Goal: Information Seeking & Learning: Learn about a topic

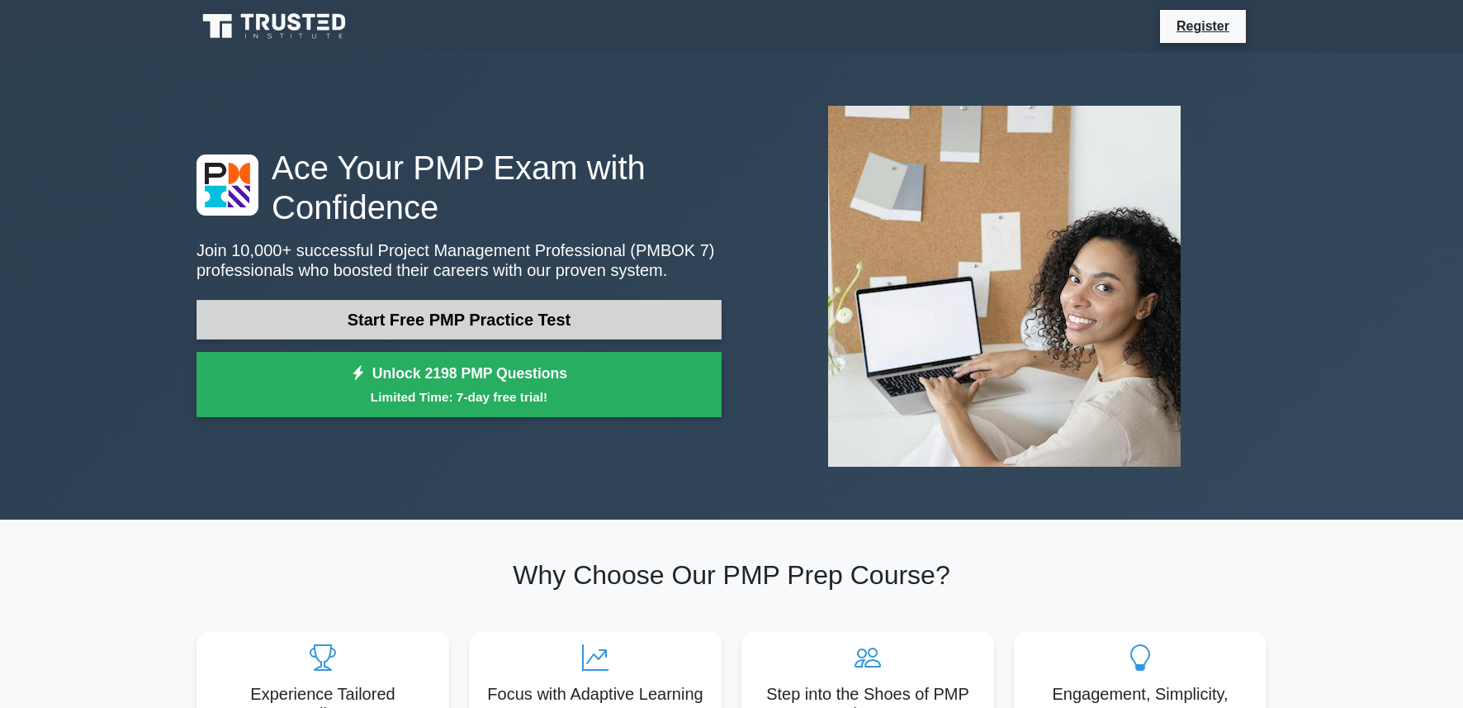
click at [377, 322] on link "Start Free PMP Practice Test" at bounding box center [459, 320] width 525 height 40
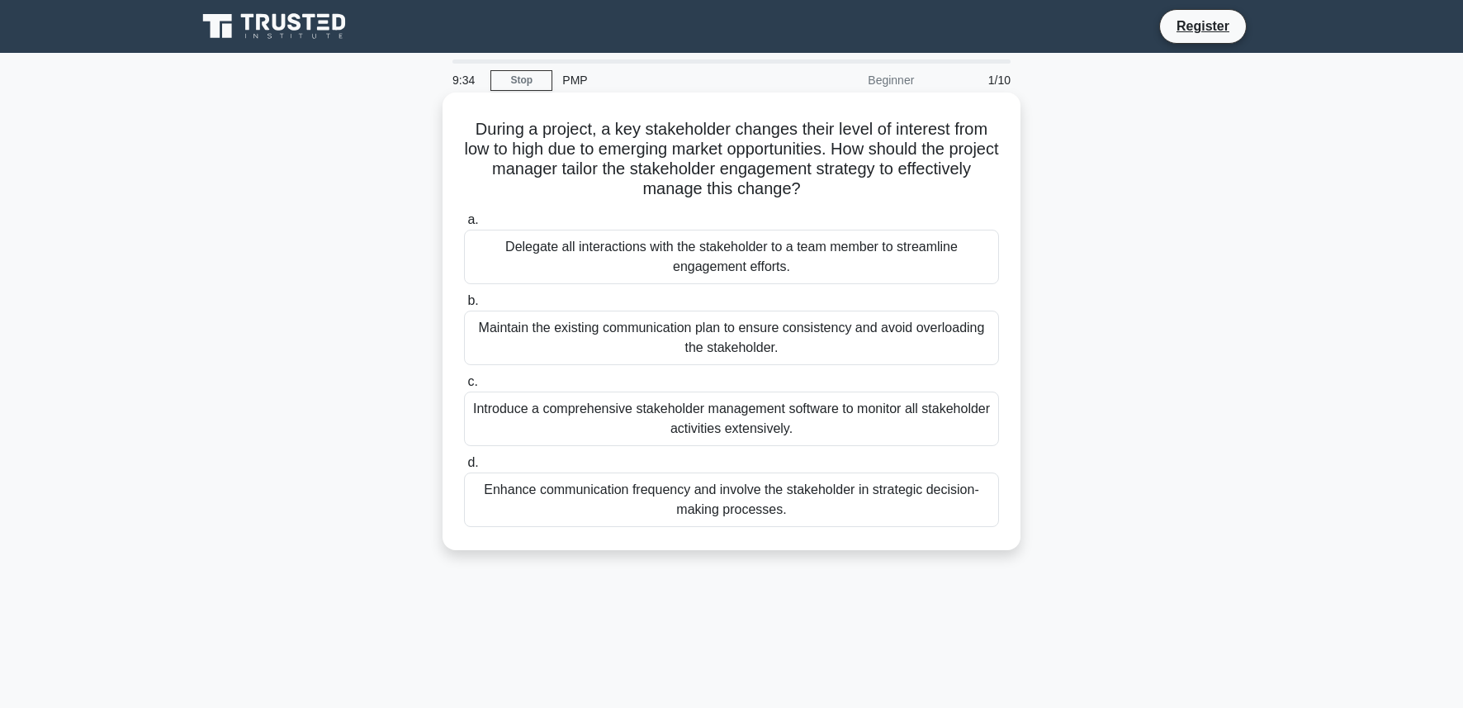
click at [629, 492] on div "Enhance communication frequency and involve the stakeholder in strategic decisi…" at bounding box center [731, 499] width 535 height 55
click at [464, 468] on input "d. Enhance communication frequency and involve the stakeholder in strategic dec…" at bounding box center [464, 462] width 0 height 11
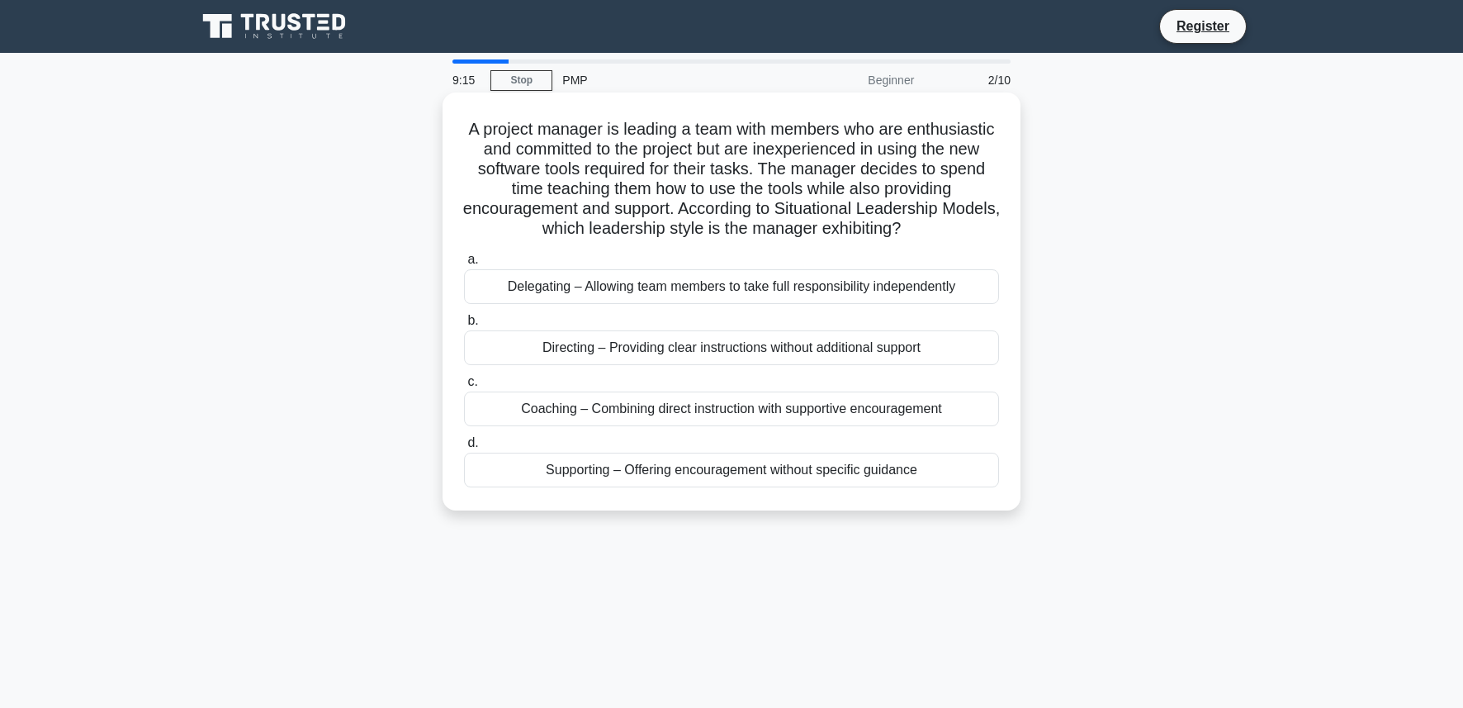
click at [729, 416] on div "Coaching – Combining direct instruction with supportive encouragement" at bounding box center [731, 408] width 535 height 35
click at [464, 387] on input "c. Coaching – Combining direct instruction with supportive encouragement" at bounding box center [464, 382] width 0 height 11
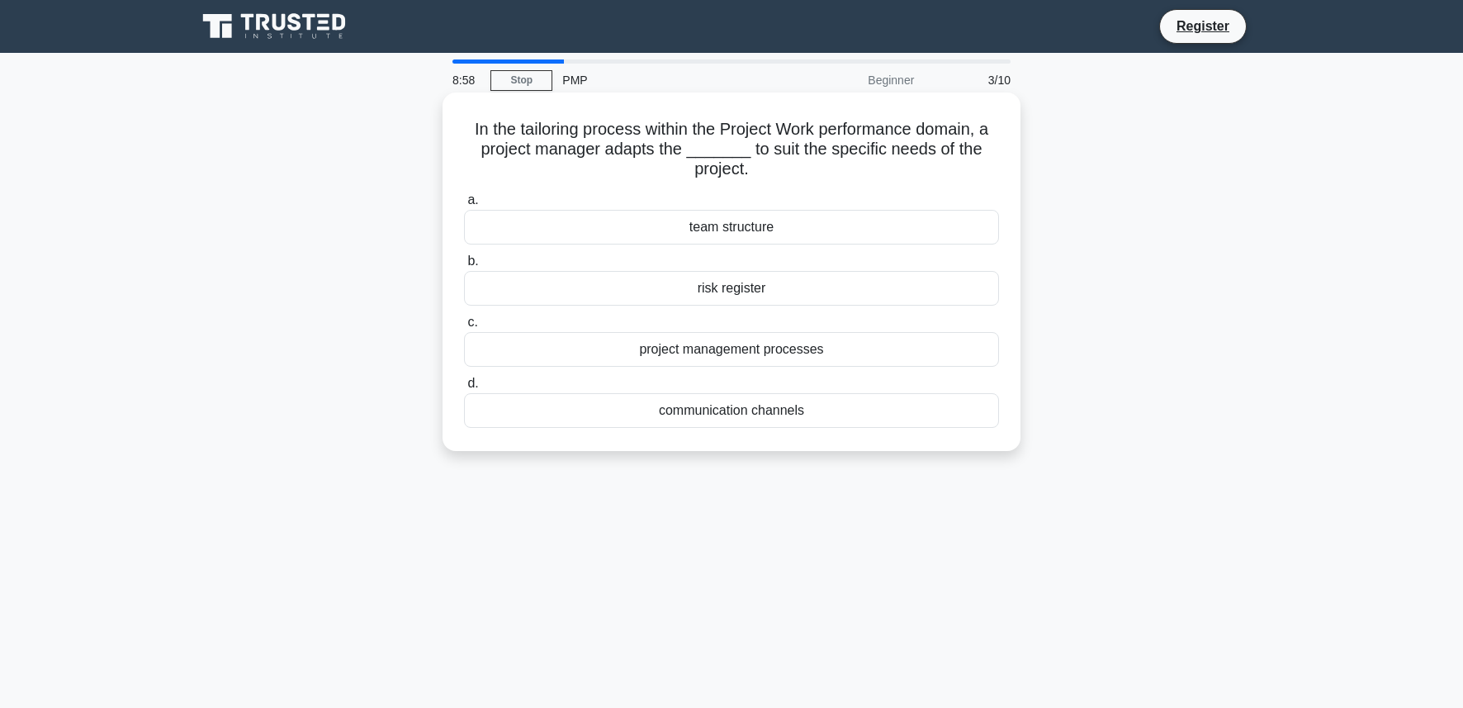
click at [699, 355] on div "project management processes" at bounding box center [731, 349] width 535 height 35
click at [464, 328] on input "c. project management processes" at bounding box center [464, 322] width 0 height 11
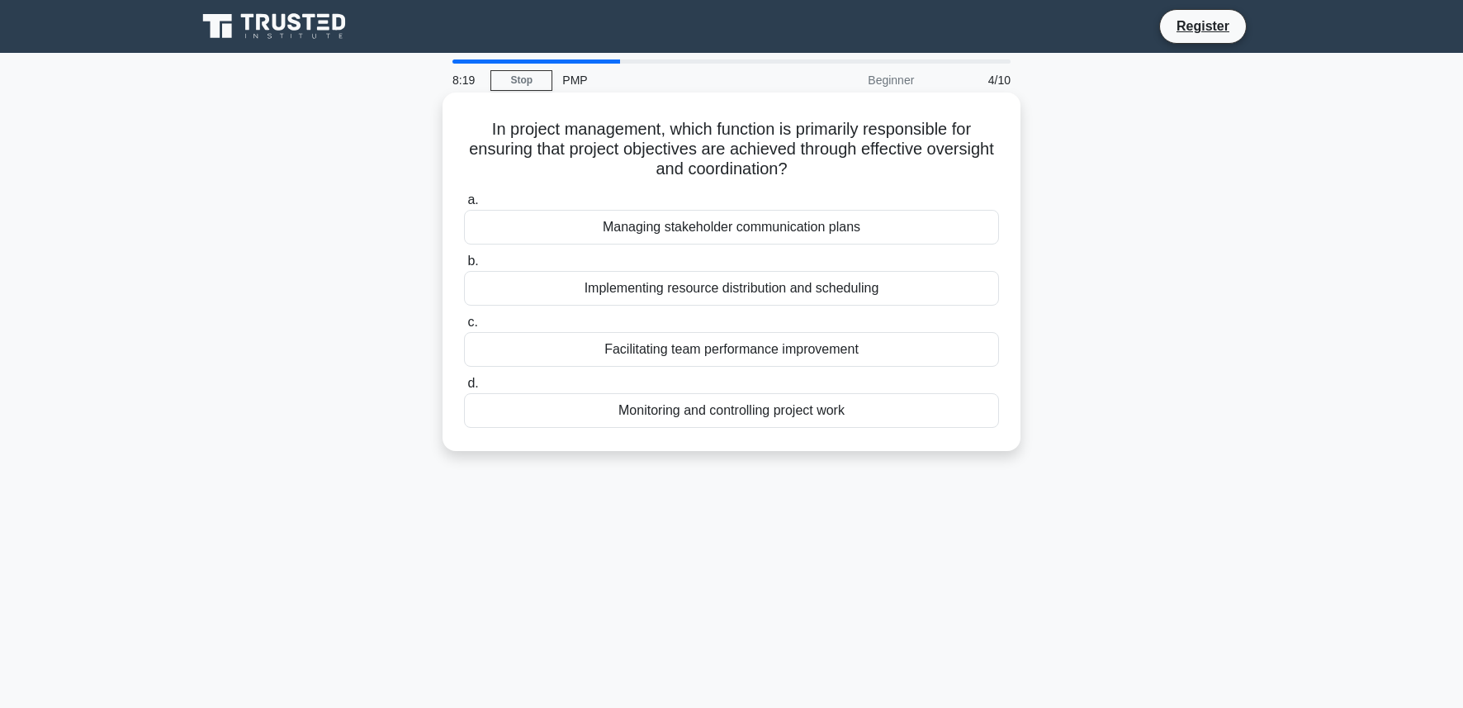
click at [728, 359] on div "Facilitating team performance improvement" at bounding box center [731, 349] width 535 height 35
click at [464, 328] on input "c. Facilitating team performance improvement" at bounding box center [464, 322] width 0 height 11
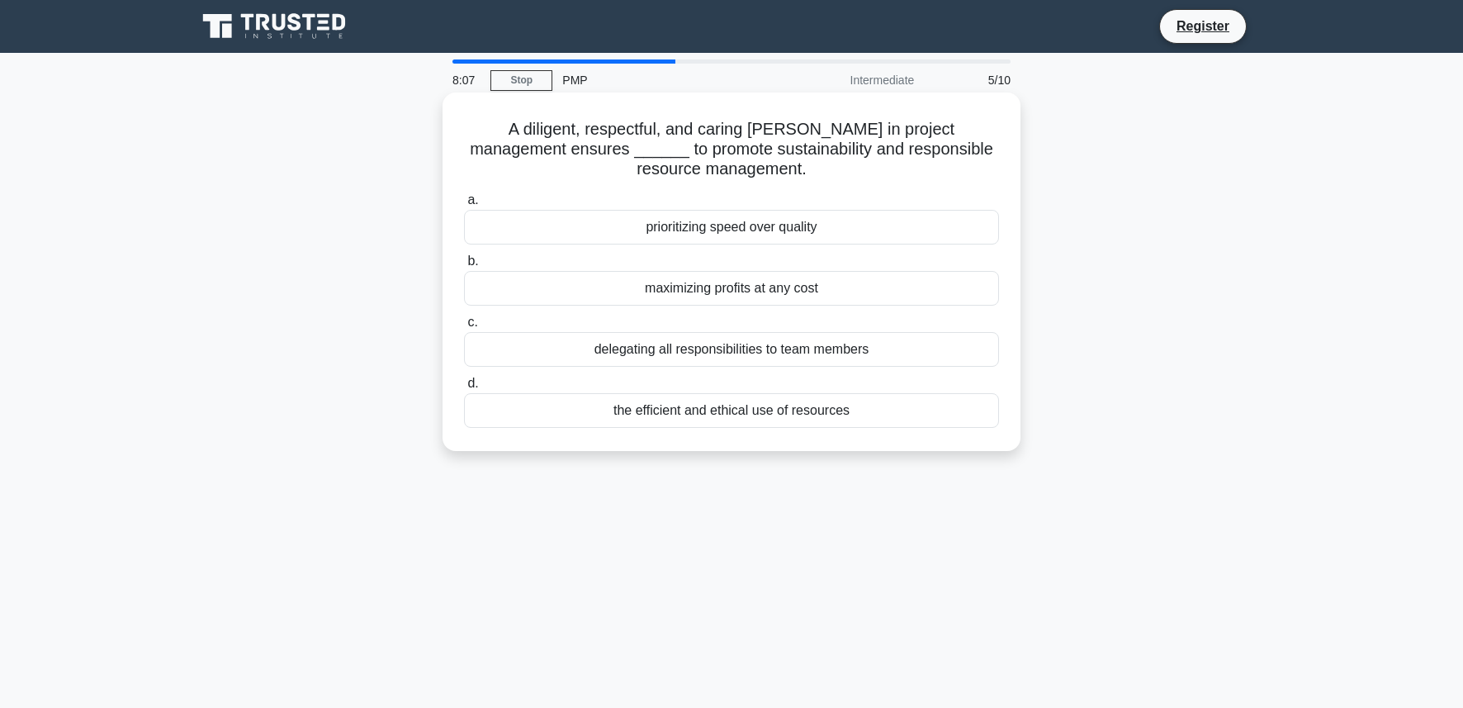
click at [721, 411] on div "the efficient and ethical use of resources" at bounding box center [731, 410] width 535 height 35
click at [464, 389] on input "d. the efficient and ethical use of resources" at bounding box center [464, 383] width 0 height 11
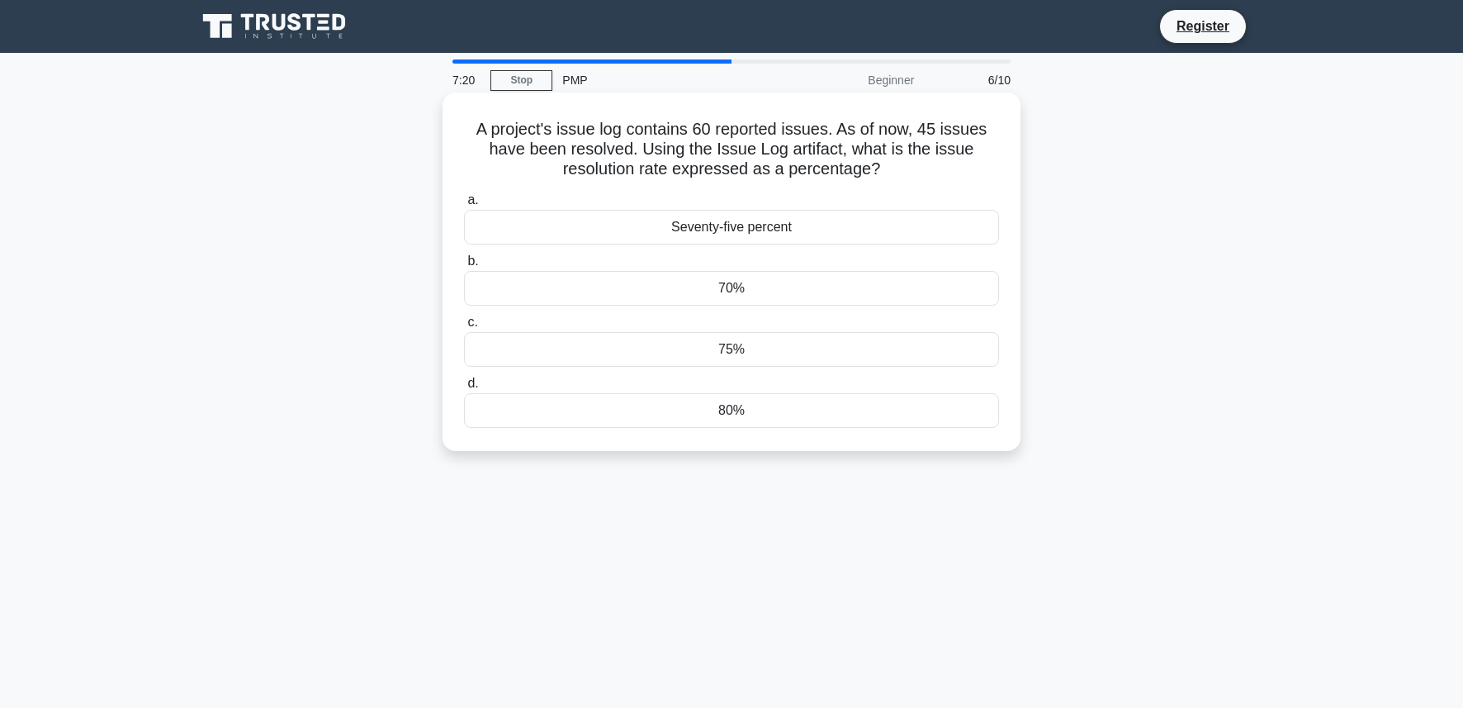
click at [747, 419] on div "80%" at bounding box center [731, 410] width 535 height 35
click at [464, 389] on input "d. 80%" at bounding box center [464, 383] width 0 height 11
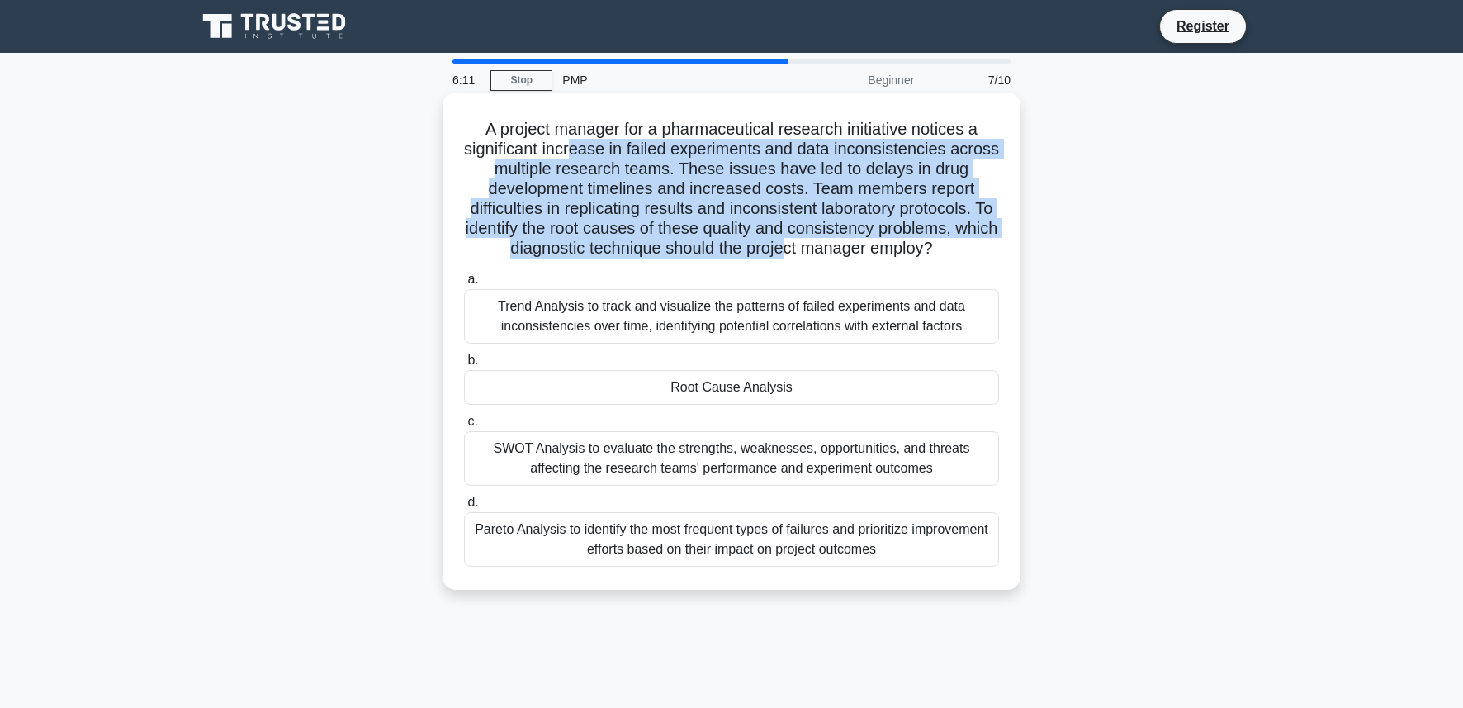
drag, startPoint x: 577, startPoint y: 154, endPoint x: 781, endPoint y: 241, distance: 221.6
click at [781, 241] on h5 "A project manager for a pharmaceutical research initiative notices a significan…" at bounding box center [731, 189] width 538 height 140
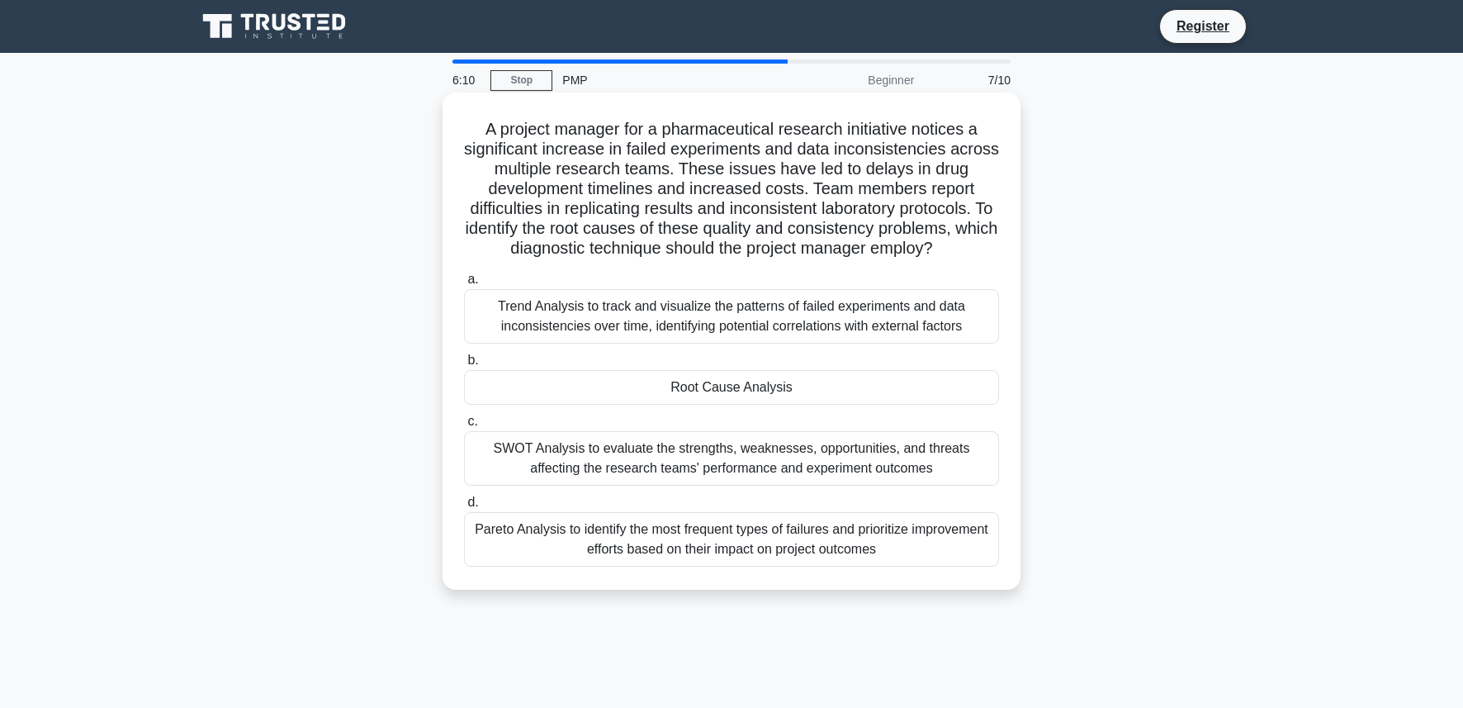
click at [761, 317] on div "Trend Analysis to track and visualize the patterns of failed experiments and da…" at bounding box center [731, 316] width 535 height 55
click at [464, 285] on input "a. Trend Analysis to track and visualize the patterns of failed experiments and…" at bounding box center [464, 279] width 0 height 11
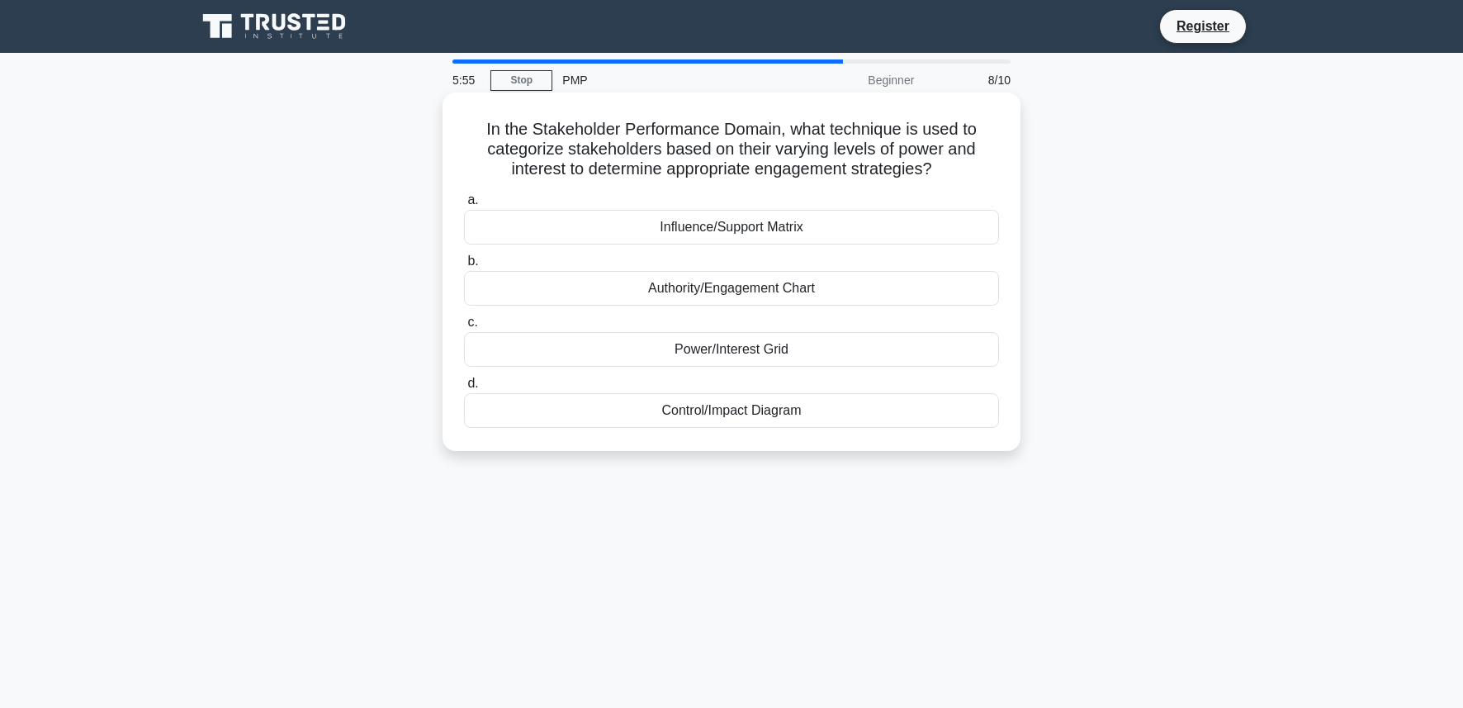
click at [780, 352] on div "Power/Interest Grid" at bounding box center [731, 349] width 535 height 35
click at [464, 328] on input "c. Power/Interest Grid" at bounding box center [464, 322] width 0 height 11
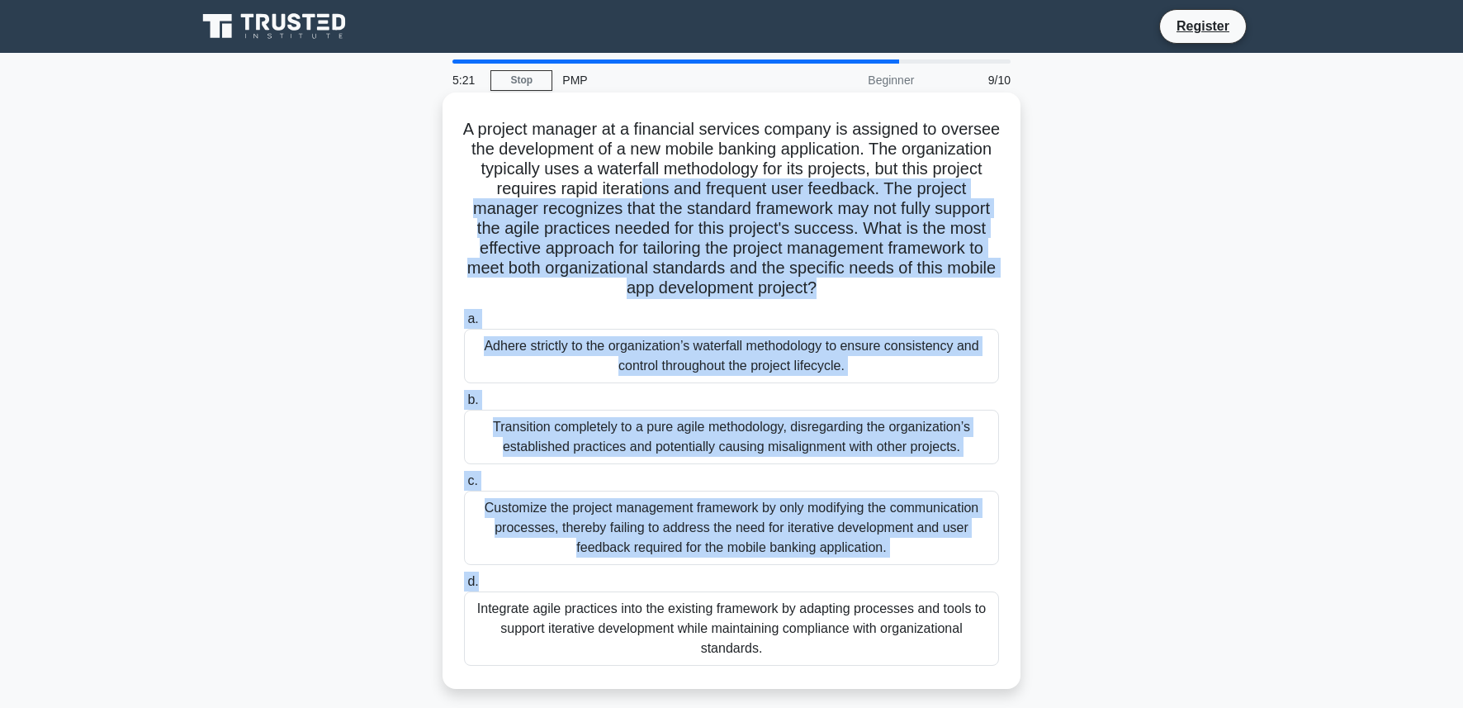
drag, startPoint x: 609, startPoint y: 196, endPoint x: 749, endPoint y: 579, distance: 407.8
click at [749, 579] on div "A project manager at a financial services company is assigned to oversee the de…" at bounding box center [731, 390] width 565 height 583
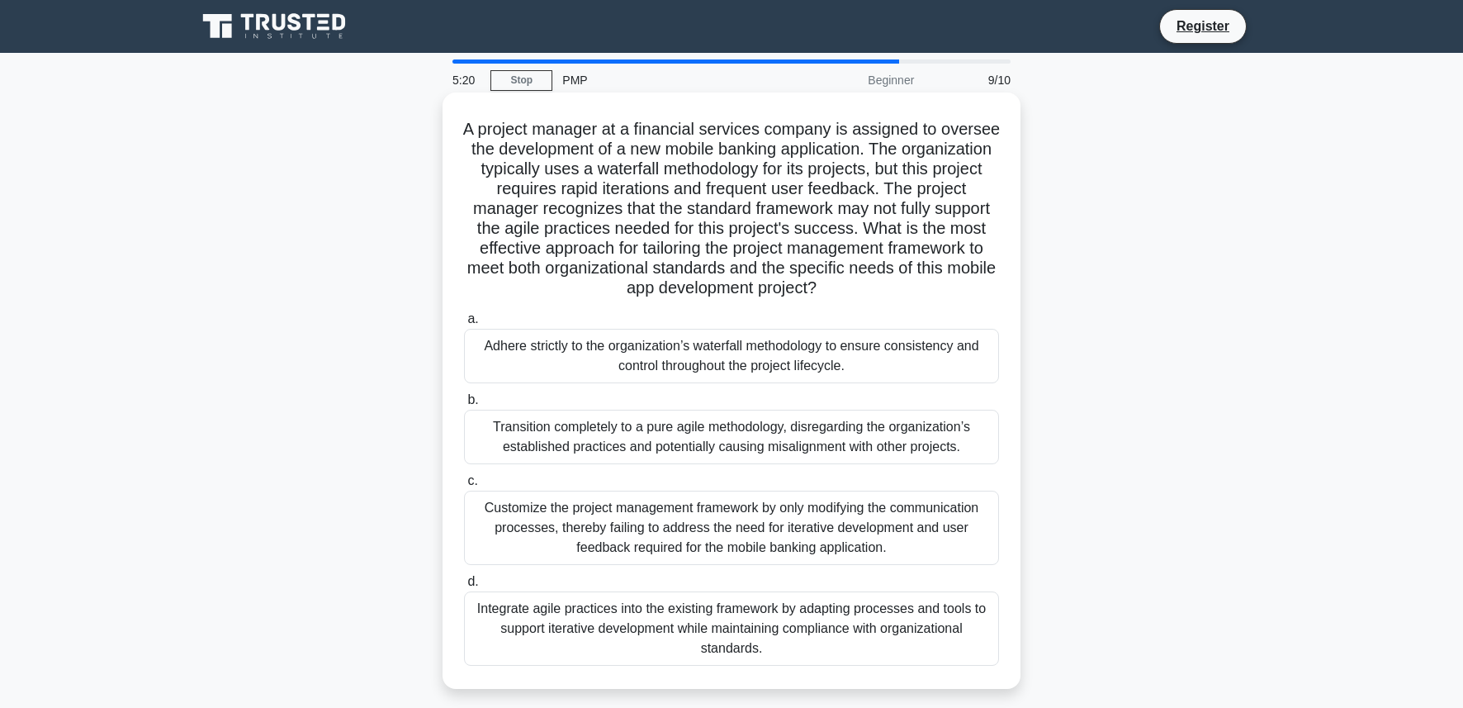
click at [754, 630] on div "Integrate agile practices into the existing framework by adapting processes and…" at bounding box center [731, 628] width 535 height 74
click at [464, 587] on input "d. Integrate agile practices into the existing framework by adapting processes …" at bounding box center [464, 581] width 0 height 11
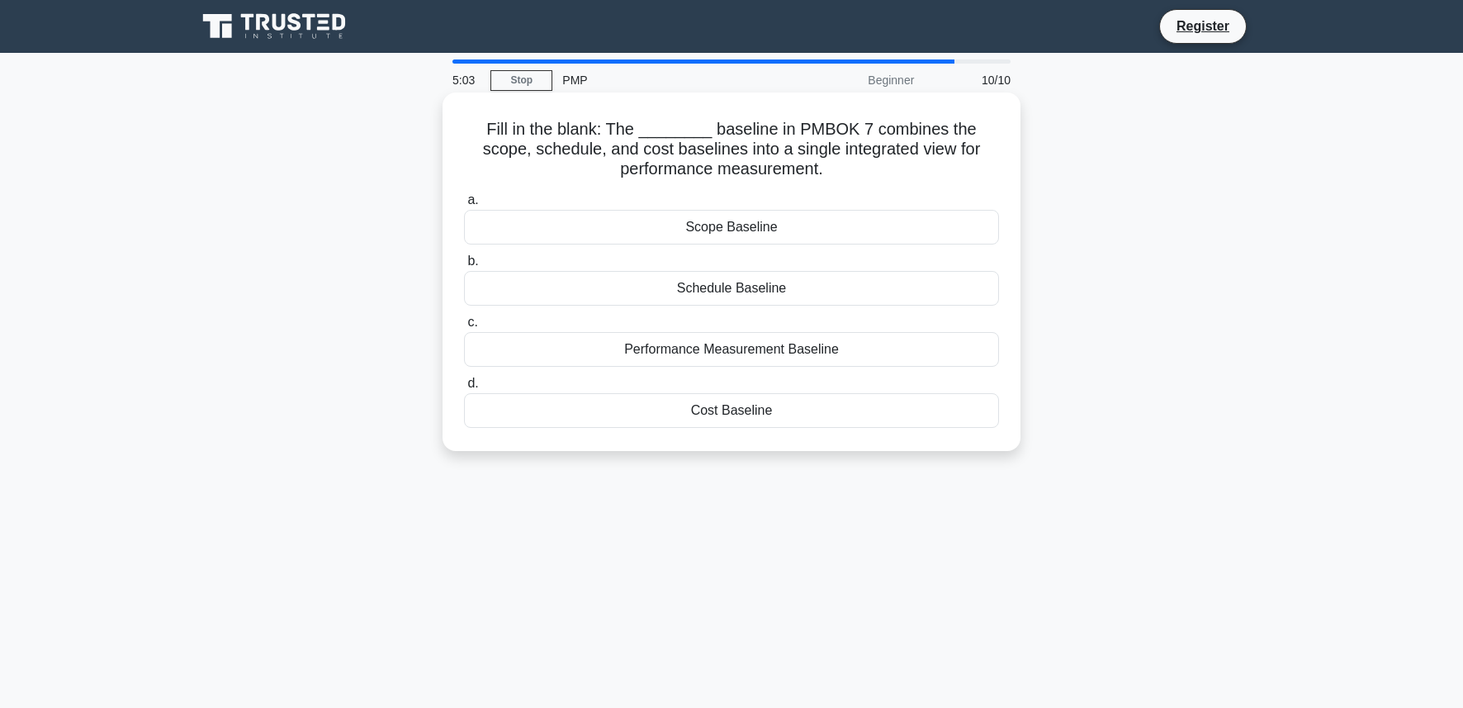
click at [837, 347] on div "Performance Measurement Baseline" at bounding box center [731, 349] width 535 height 35
click at [464, 328] on input "c. Performance Measurement Baseline" at bounding box center [464, 322] width 0 height 11
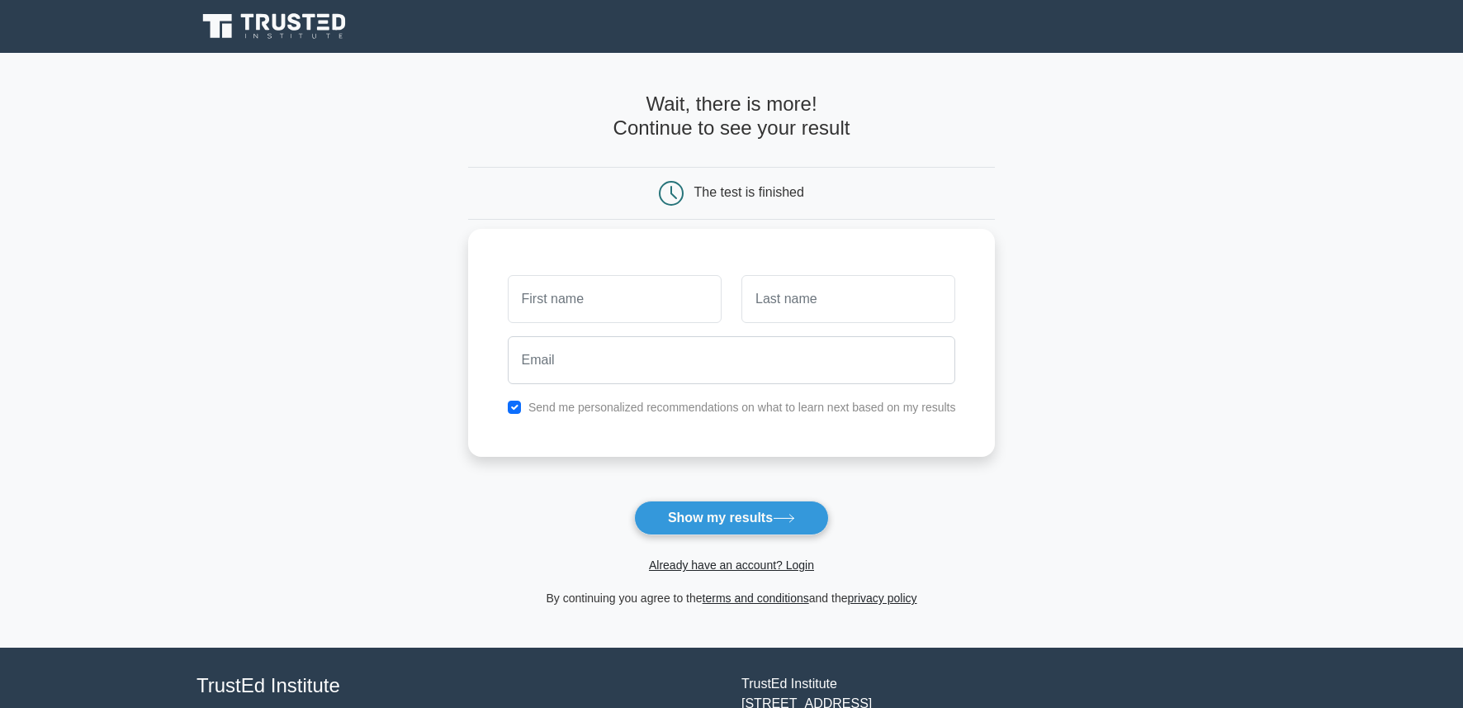
click at [678, 307] on input "text" at bounding box center [615, 299] width 214 height 48
type input "cecilia"
click at [788, 310] on input "text" at bounding box center [849, 299] width 214 height 48
type input "lizarraga"
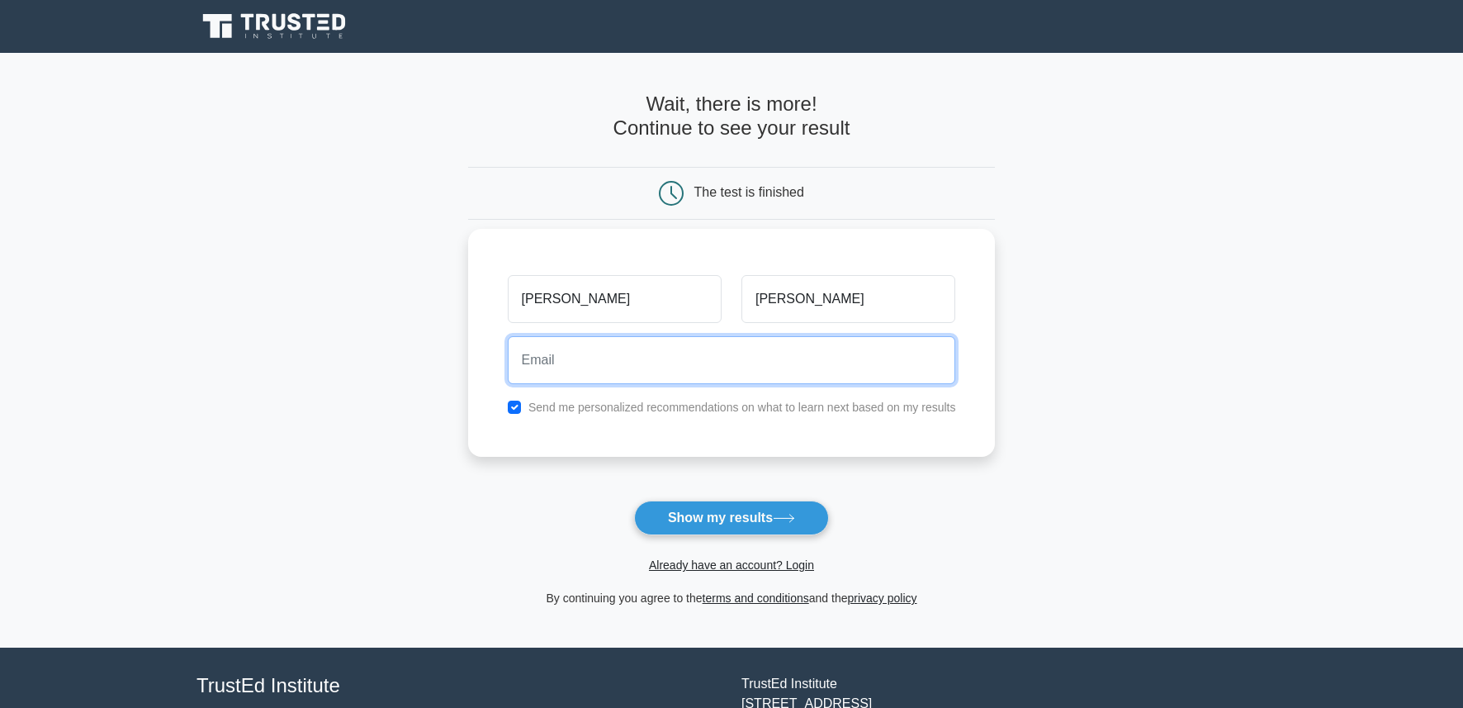
click at [769, 372] on input "email" at bounding box center [732, 360] width 448 height 48
type input "cclializarraga@gmail.com"
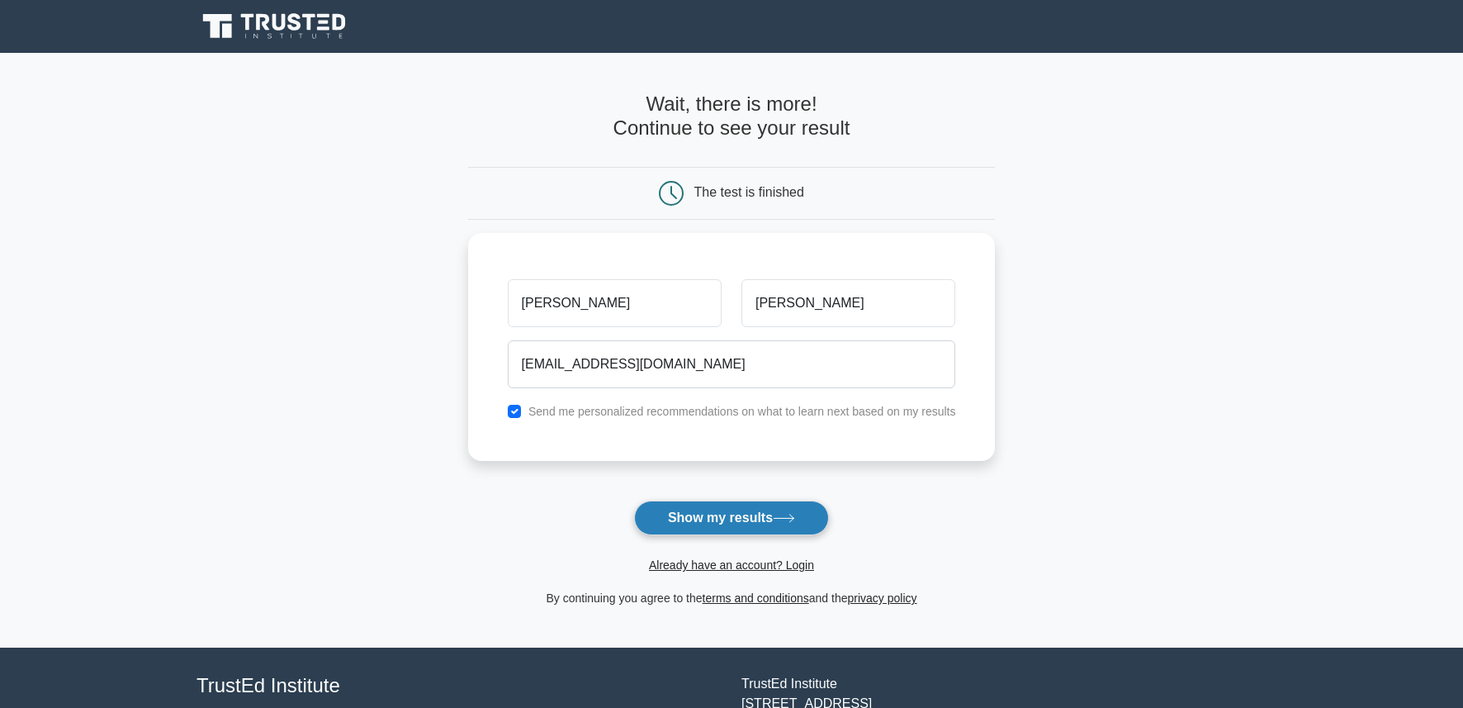
click at [726, 514] on button "Show my results" at bounding box center [731, 517] width 195 height 35
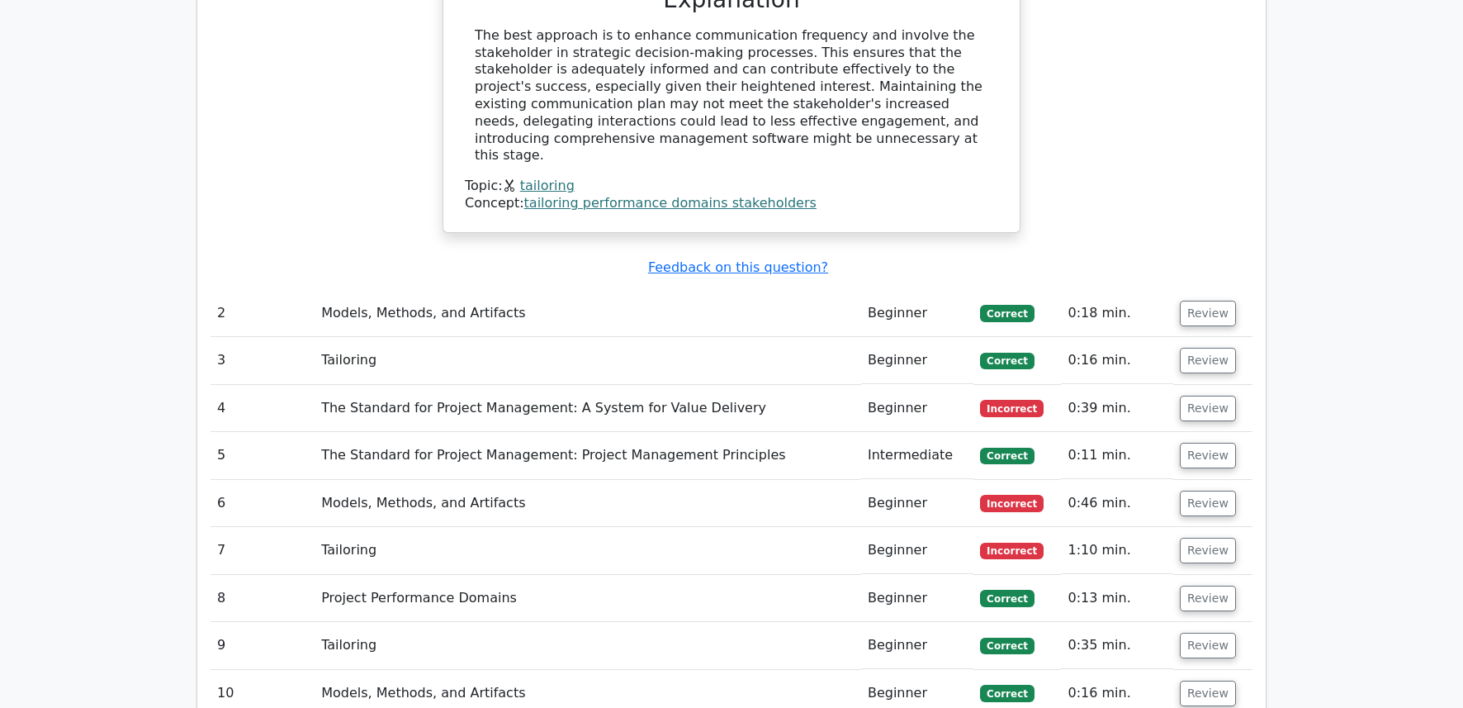
scroll to position [1850, 0]
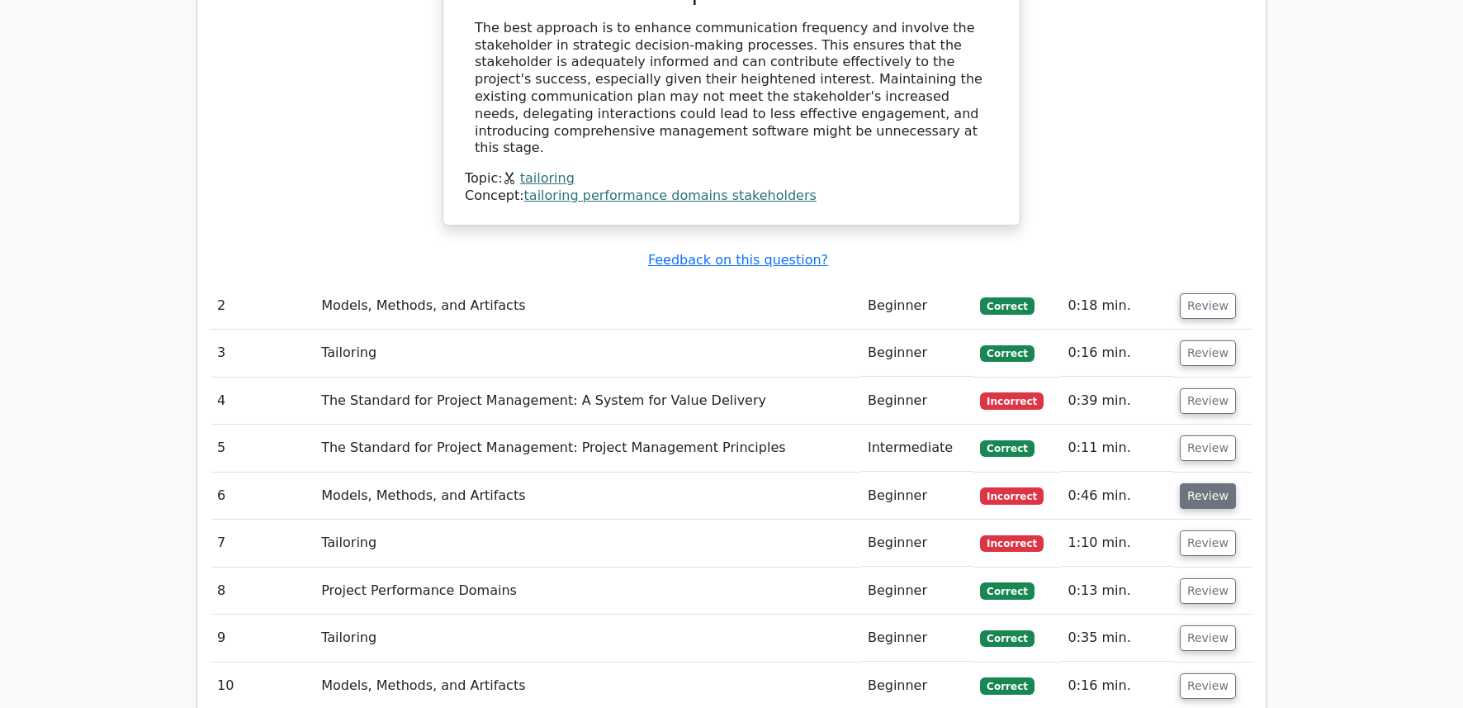
click at [1202, 483] on button "Review" at bounding box center [1208, 496] width 56 height 26
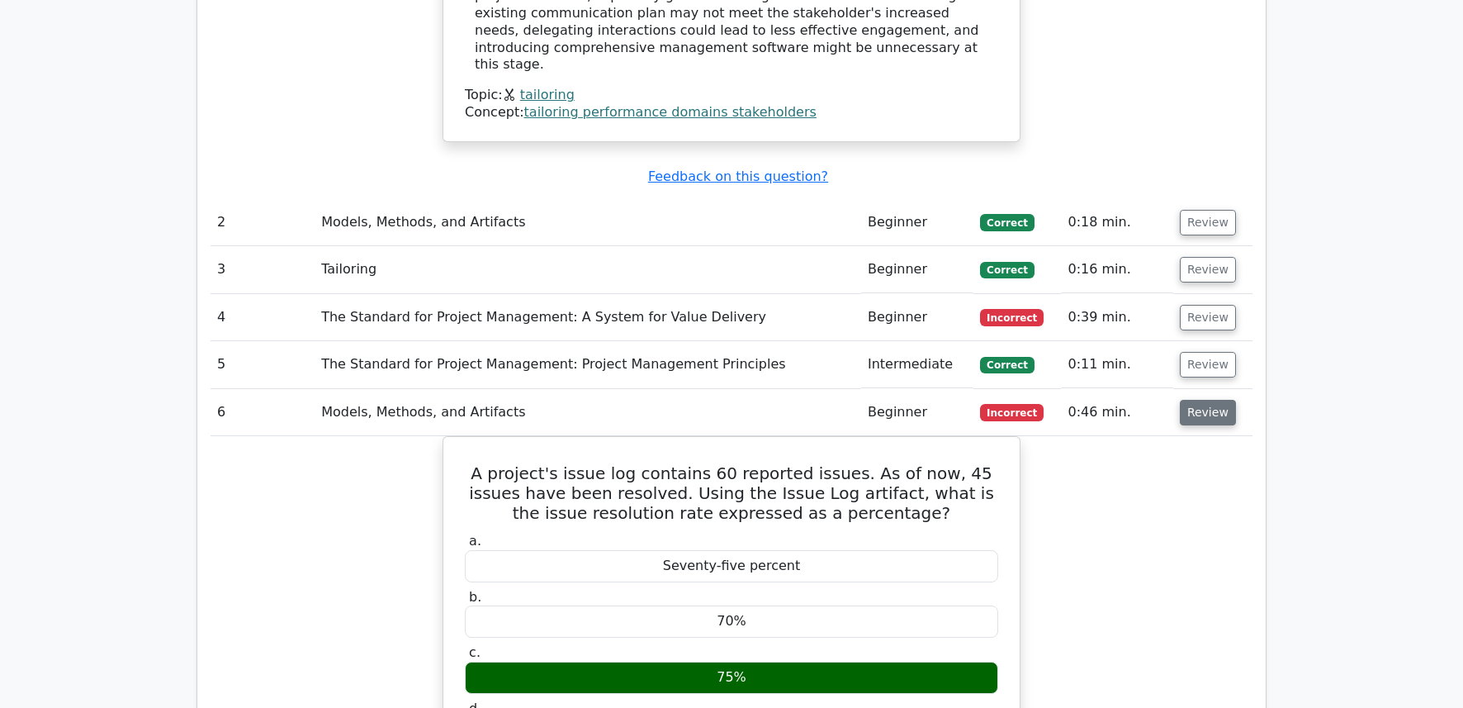
scroll to position [1916, 0]
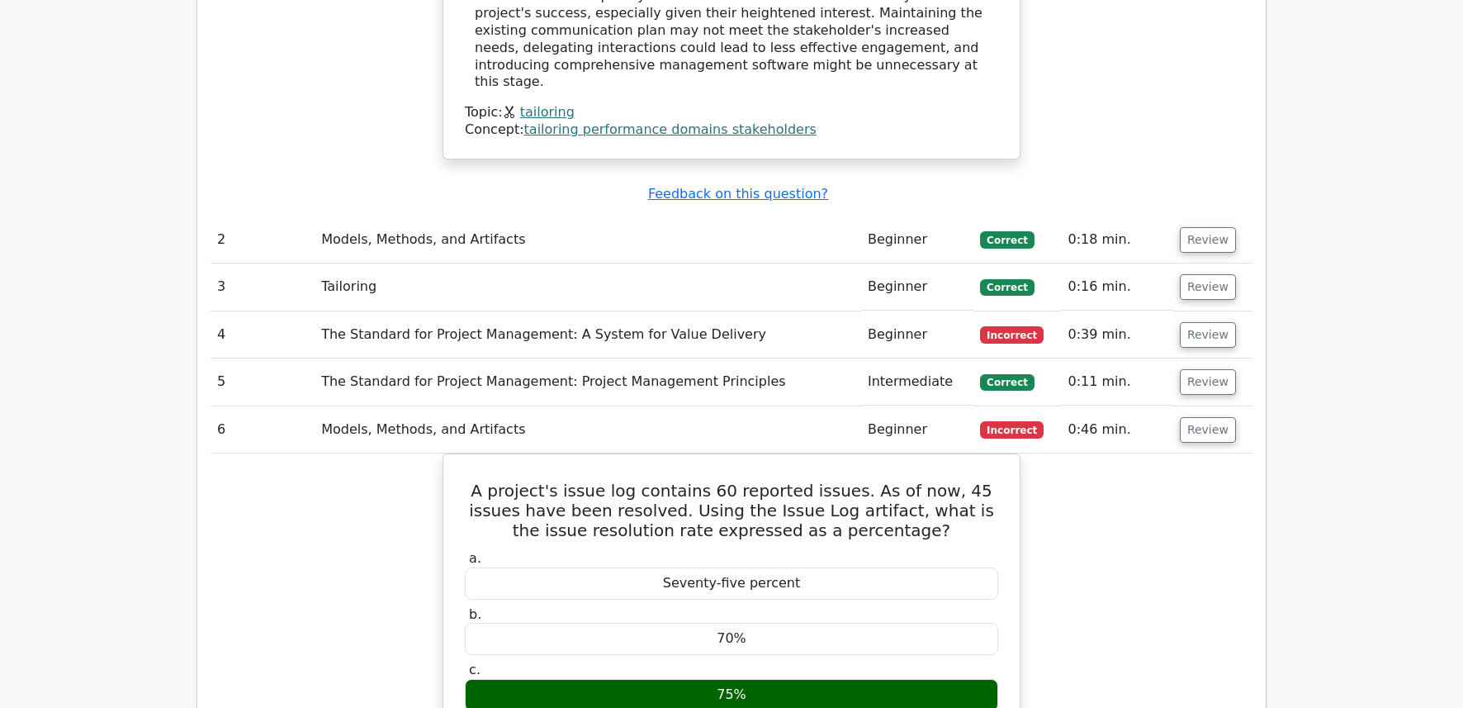
click at [998, 421] on span "Incorrect" at bounding box center [1012, 429] width 64 height 17
click at [1215, 417] on button "Review" at bounding box center [1208, 430] width 56 height 26
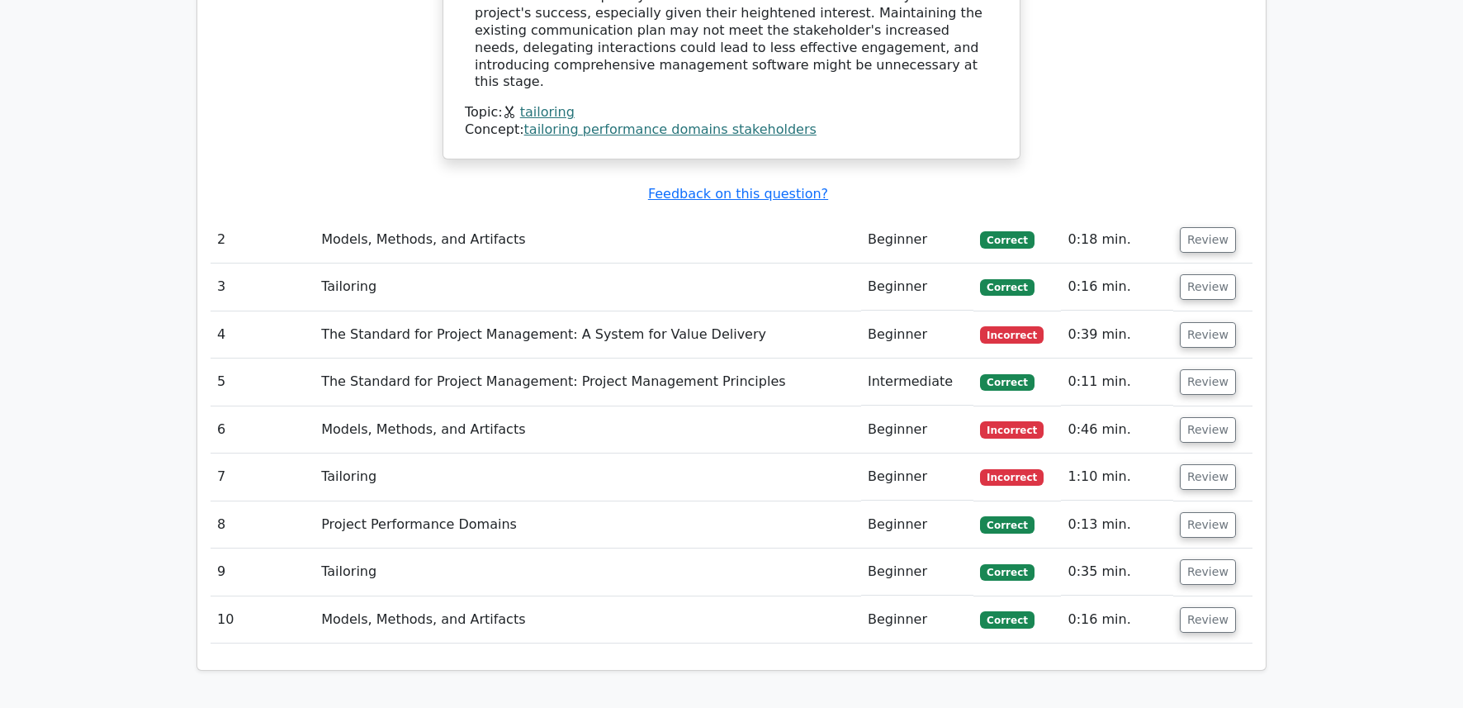
click at [1206, 311] on td "Review" at bounding box center [1212, 334] width 79 height 47
click at [1203, 322] on button "Review" at bounding box center [1208, 335] width 56 height 26
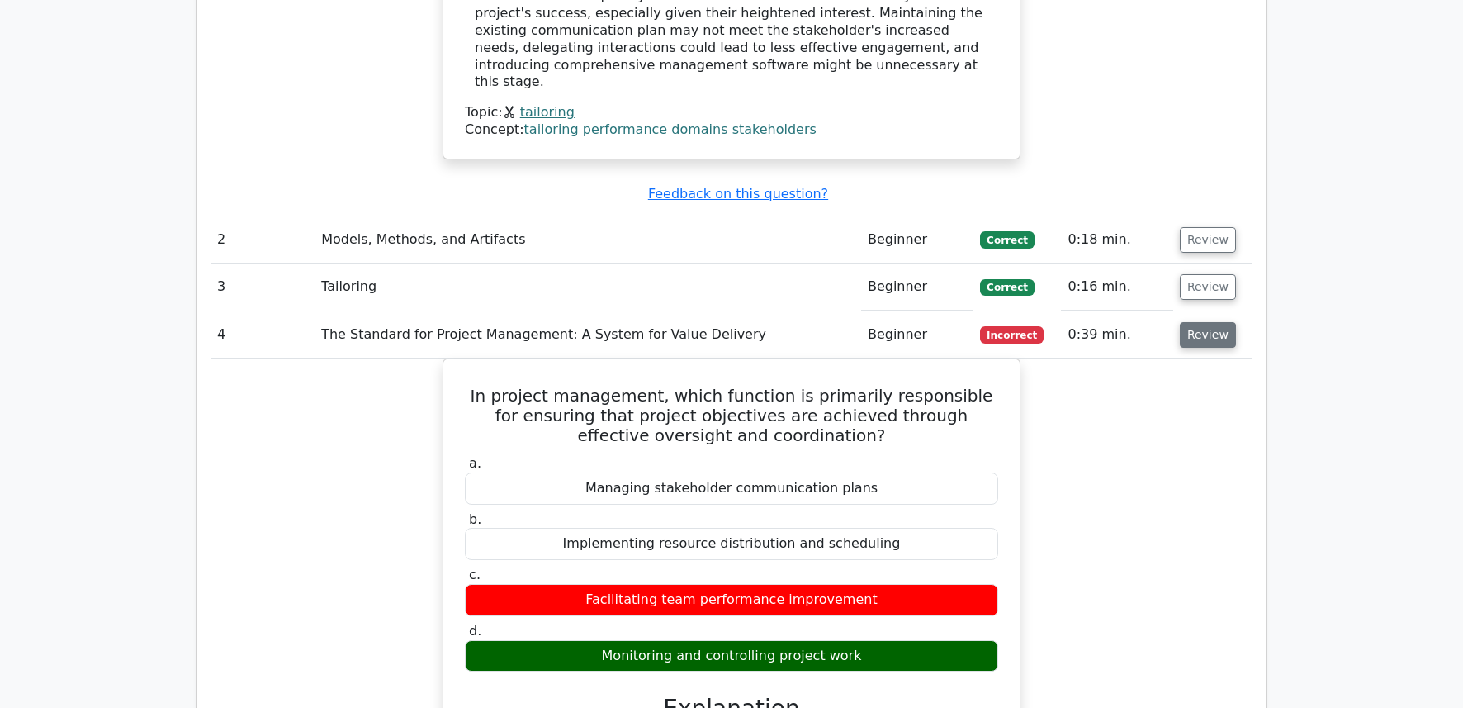
click at [1202, 322] on button "Review" at bounding box center [1208, 335] width 56 height 26
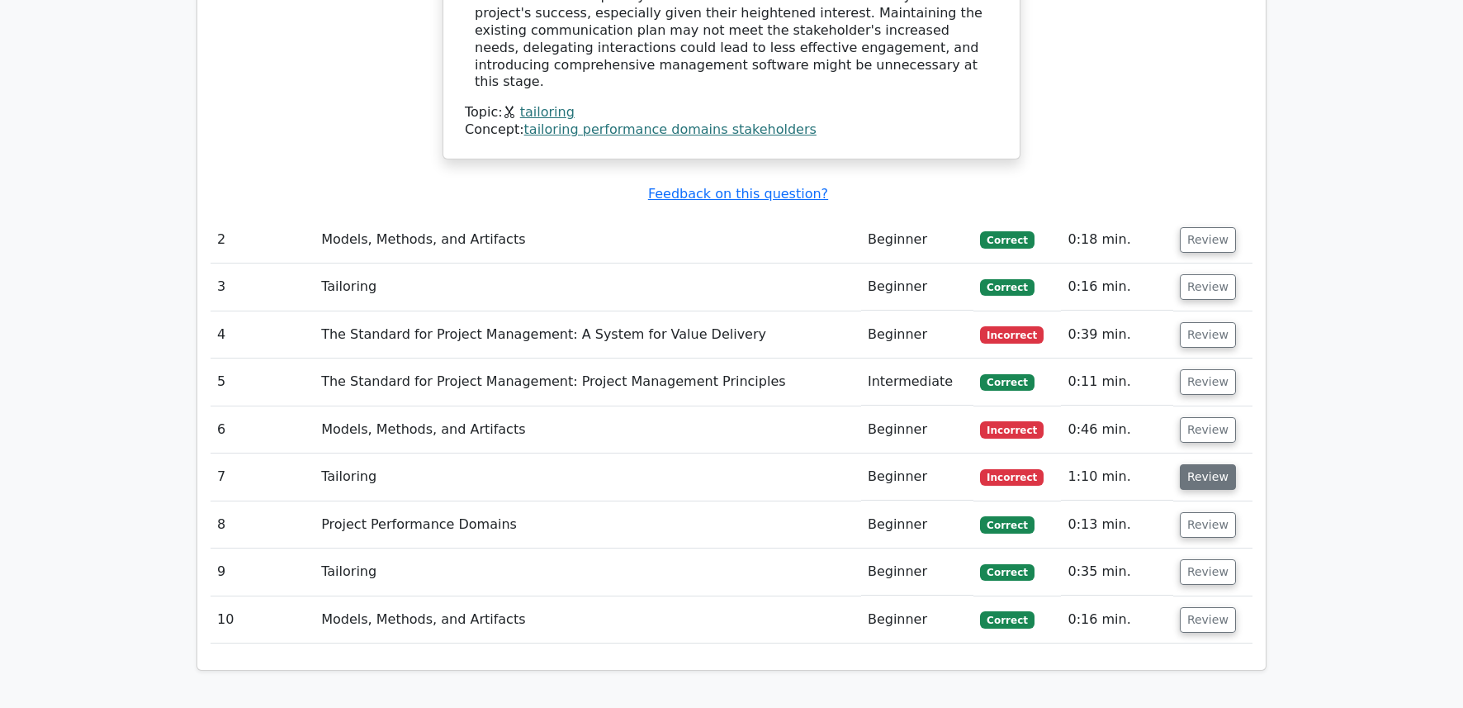
click at [1186, 464] on button "Review" at bounding box center [1208, 477] width 56 height 26
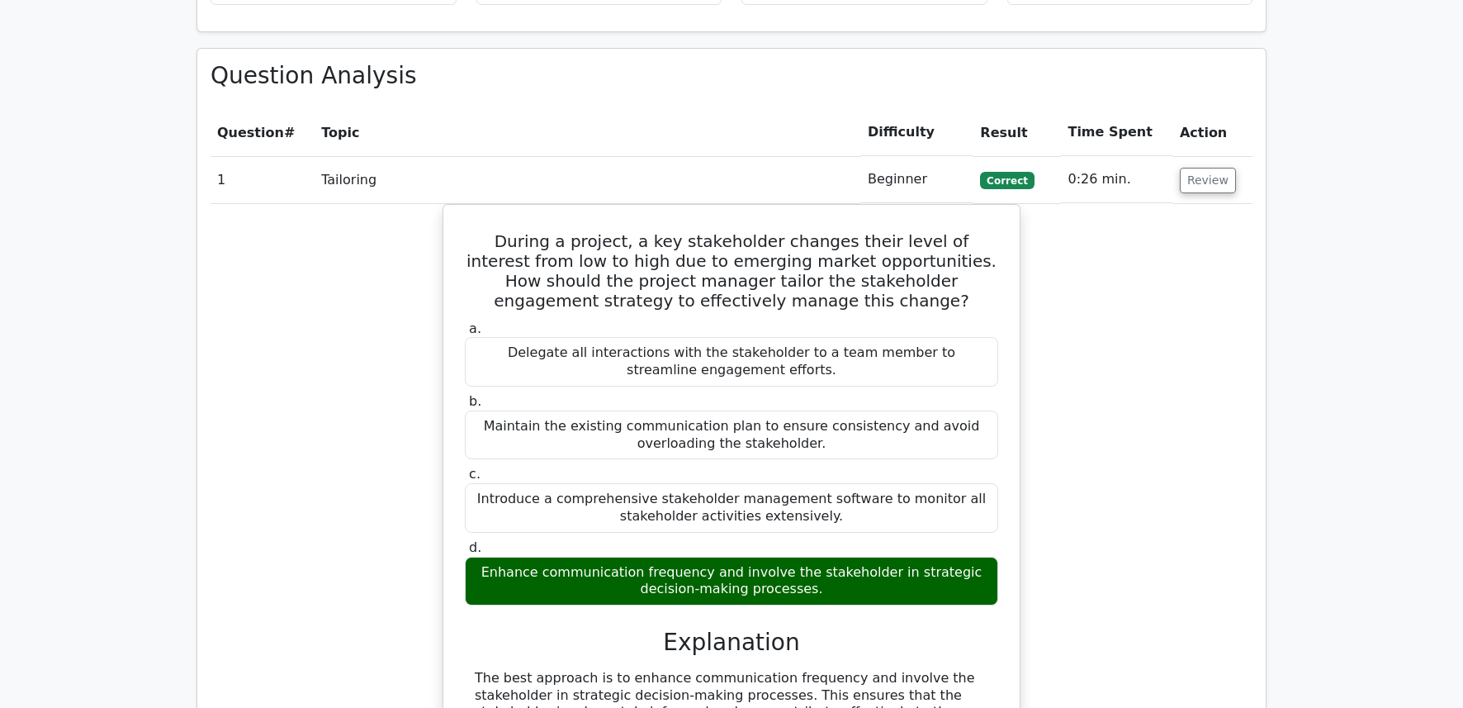
scroll to position [1189, 0]
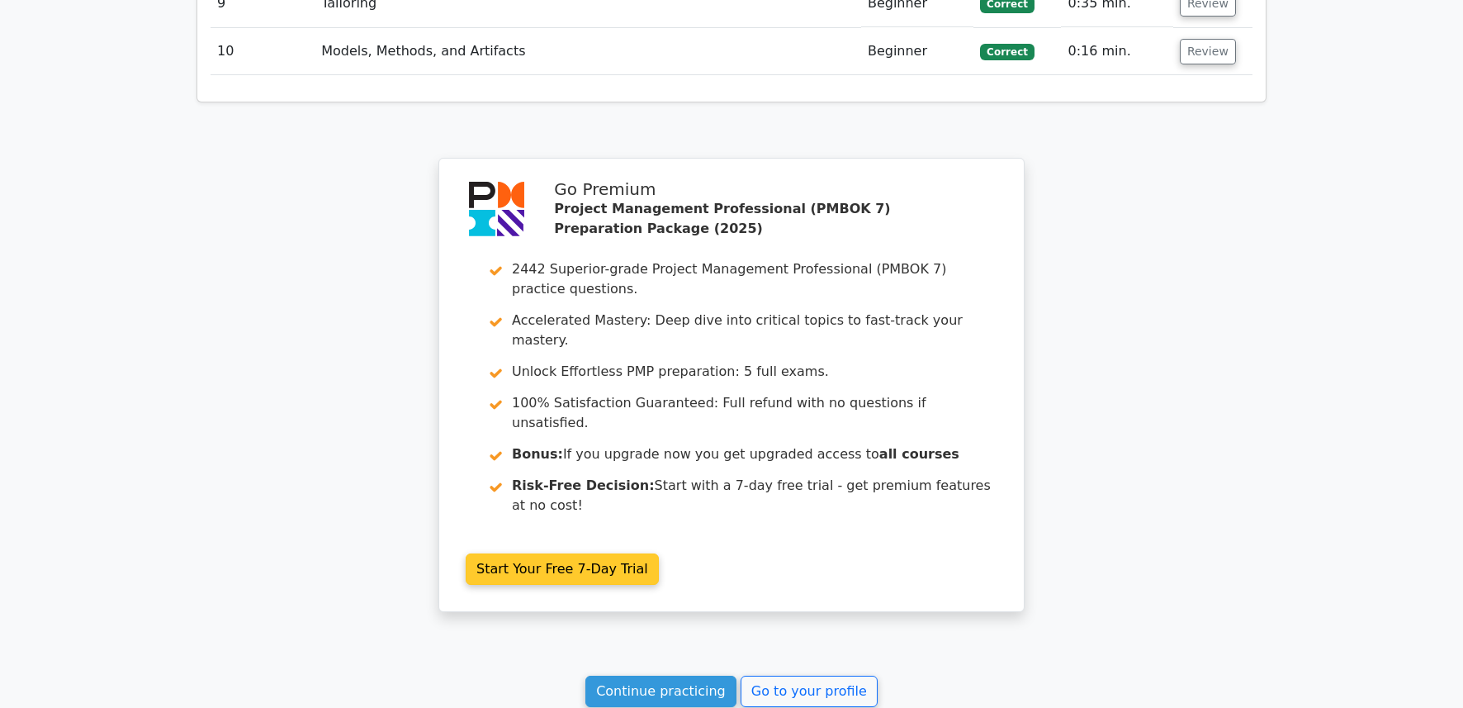
scroll to position [3766, 0]
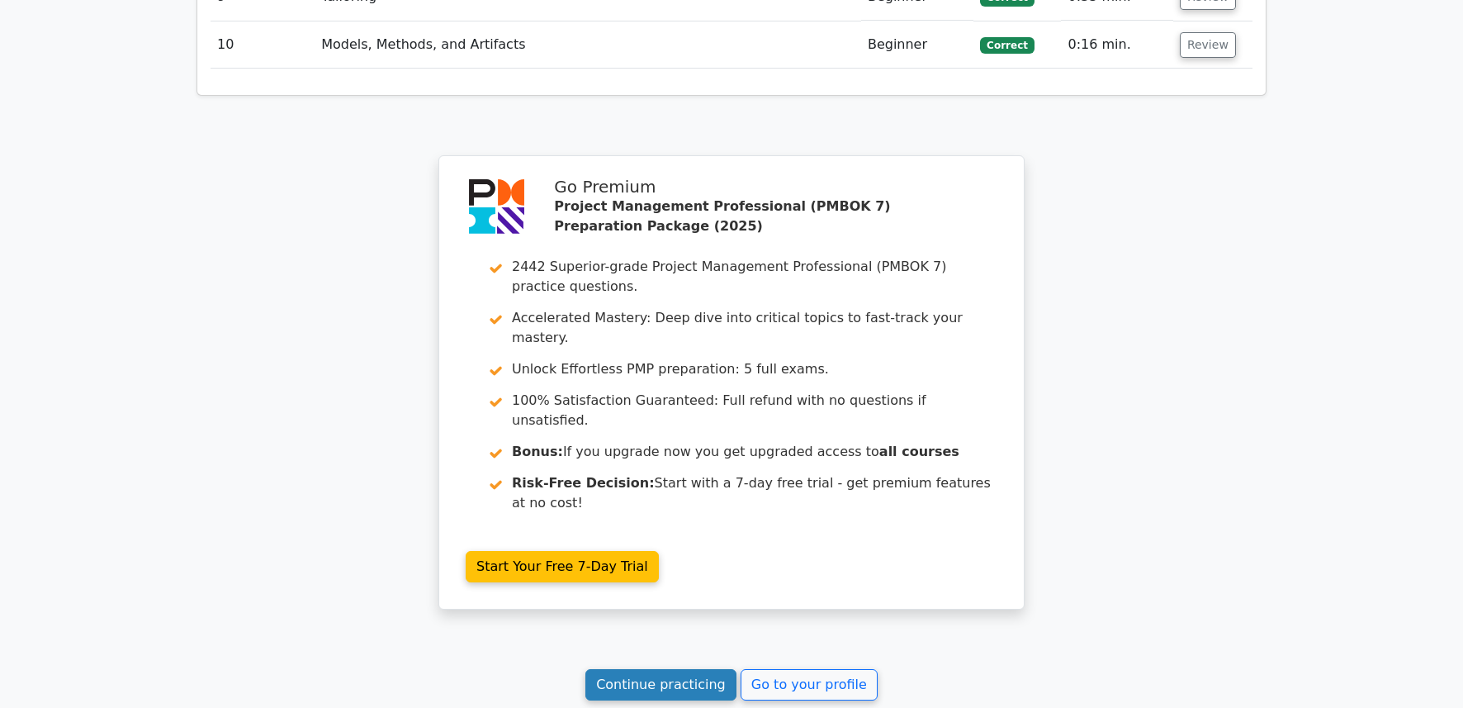
click at [616, 669] on link "Continue practicing" at bounding box center [660, 684] width 151 height 31
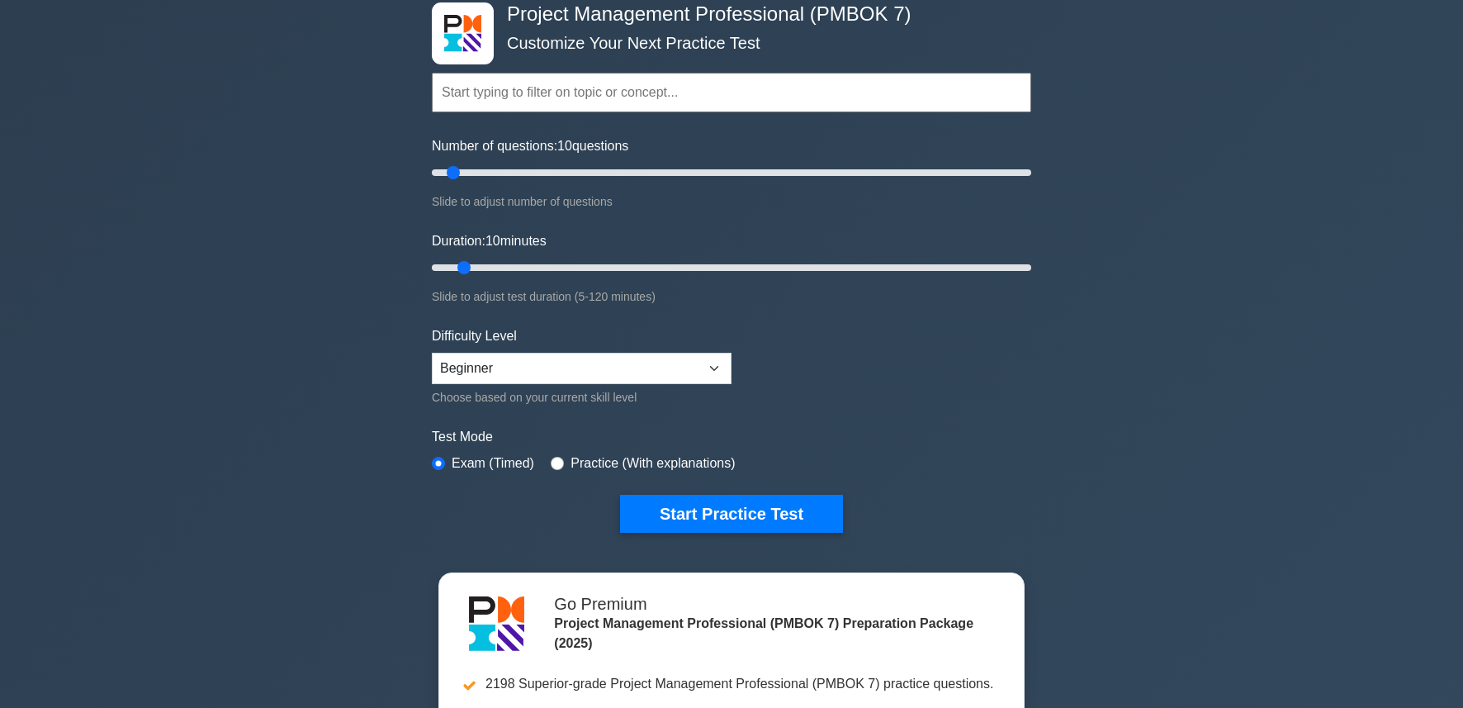
scroll to position [66, 0]
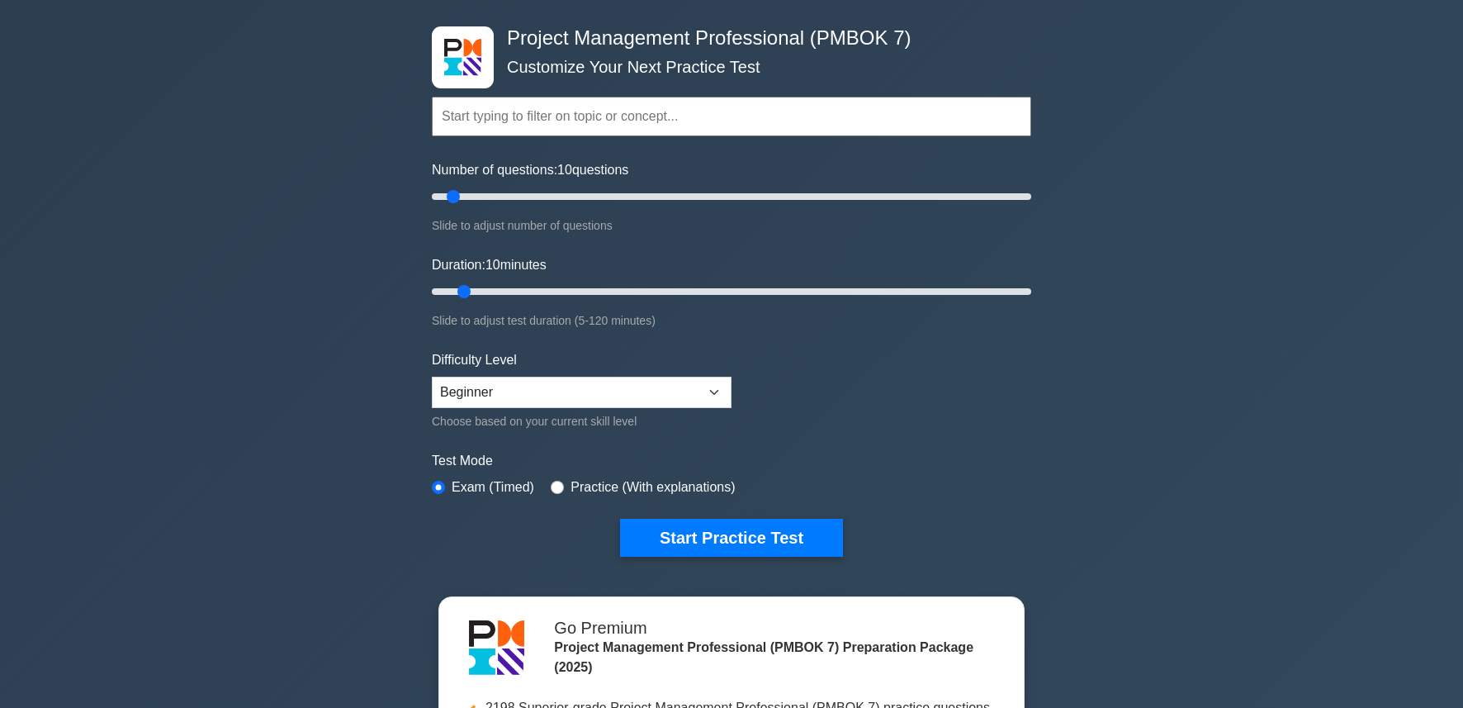
click at [752, 559] on div "Project Management Professional (PMBOK 7) Customize Your Next Practice Test Top…" at bounding box center [731, 291] width 619 height 609
click at [742, 531] on button "Start Practice Test" at bounding box center [731, 538] width 223 height 38
